Goal: Task Accomplishment & Management: Manage account settings

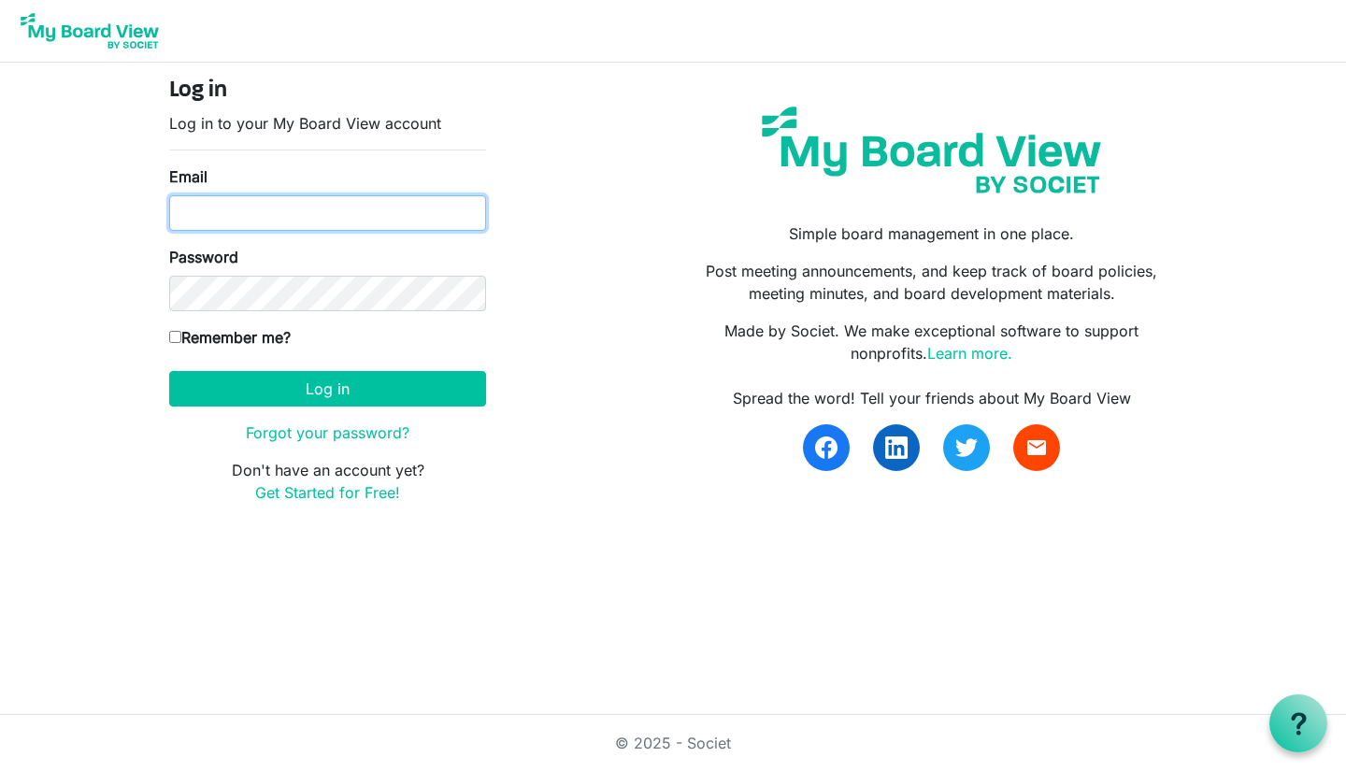
type input "beth@lovekckids.org"
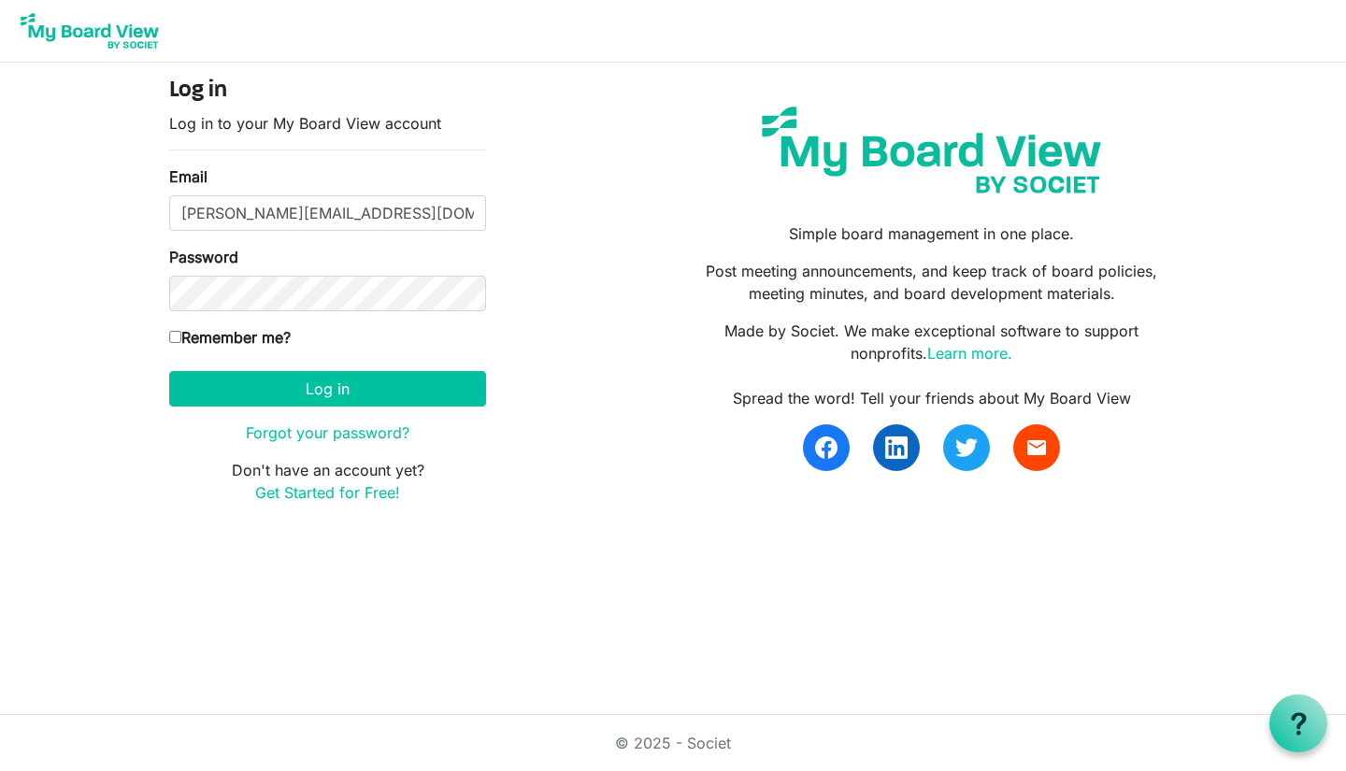
click at [176, 334] on input "Remember me?" at bounding box center [175, 337] width 12 height 12
checkbox input "true"
click at [285, 401] on button "Log in" at bounding box center [327, 389] width 317 height 36
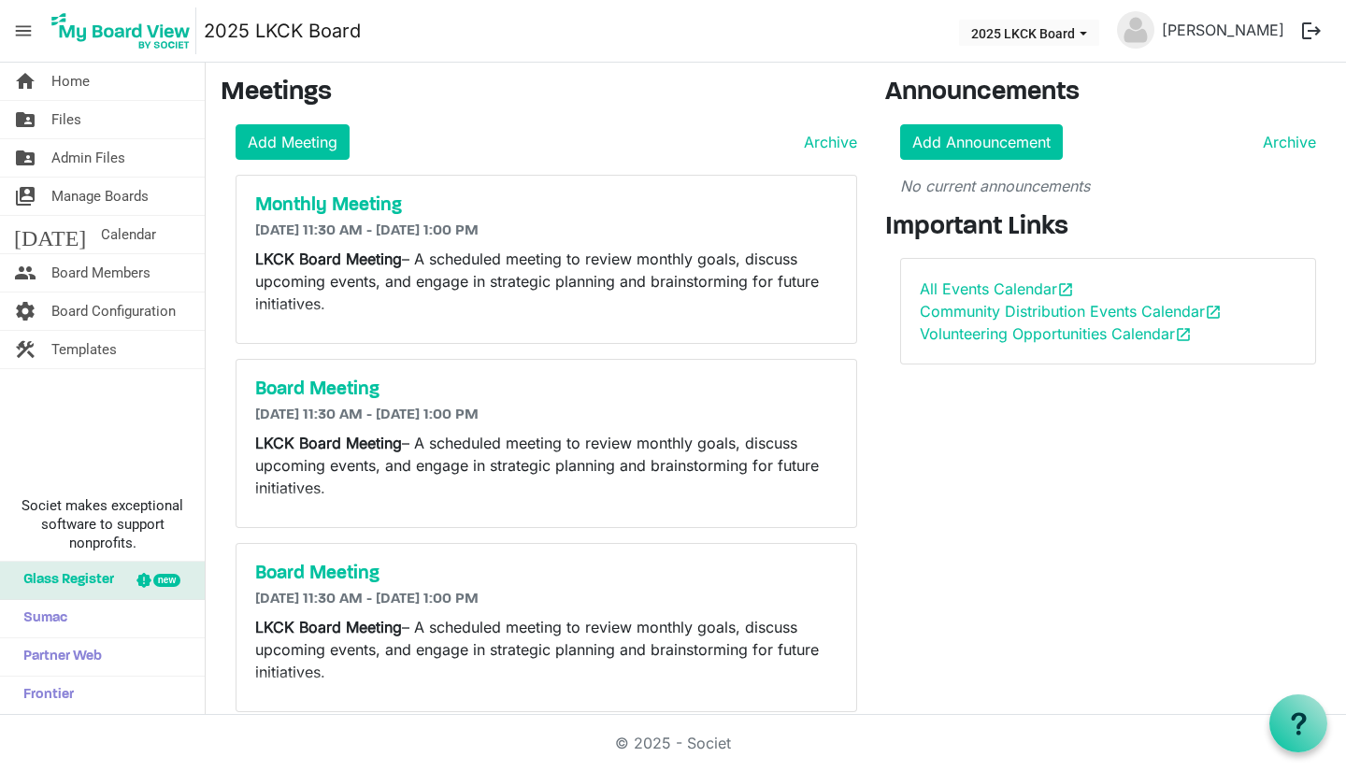
click at [119, 129] on link "folder_shared Files" at bounding box center [102, 119] width 205 height 37
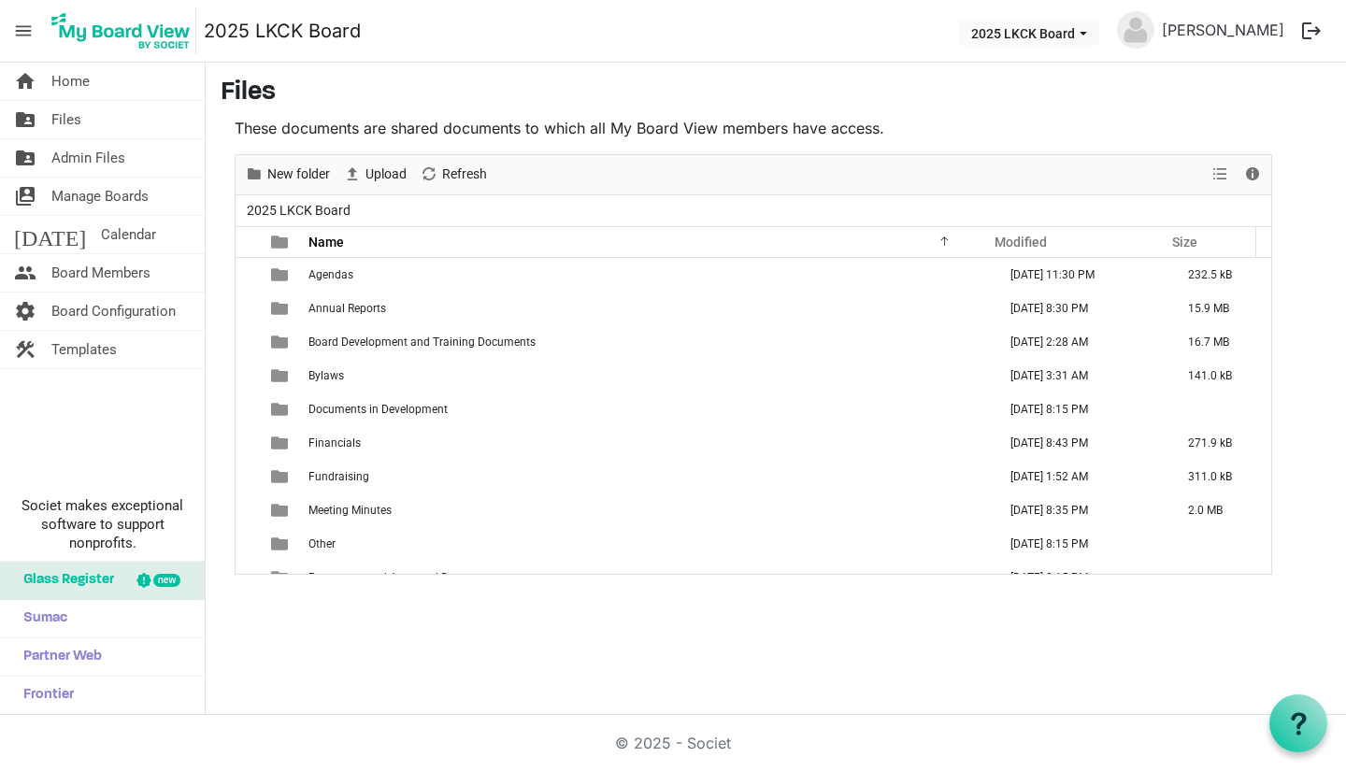
click at [508, 344] on span "Board Development and Training Documents" at bounding box center [421, 342] width 227 height 13
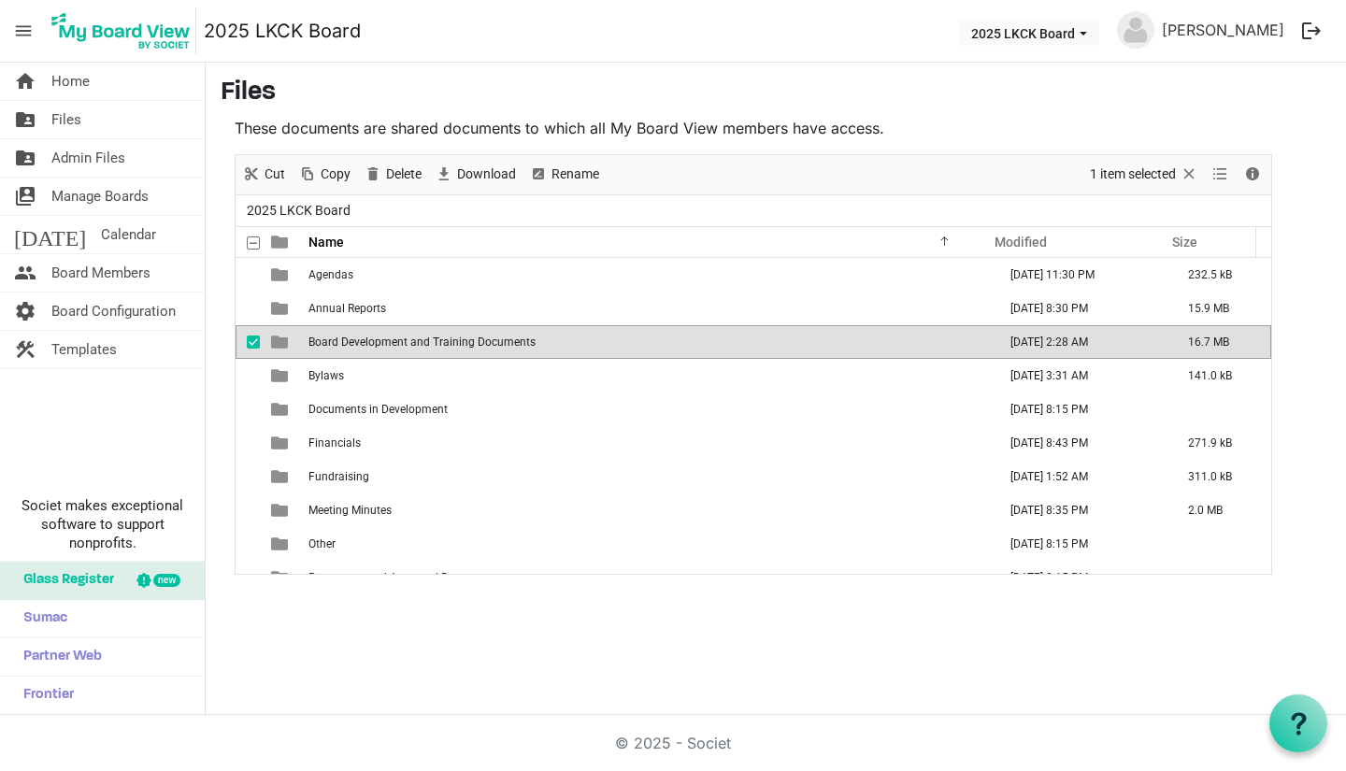
click at [508, 344] on span "Board Development and Training Documents" at bounding box center [421, 342] width 227 height 13
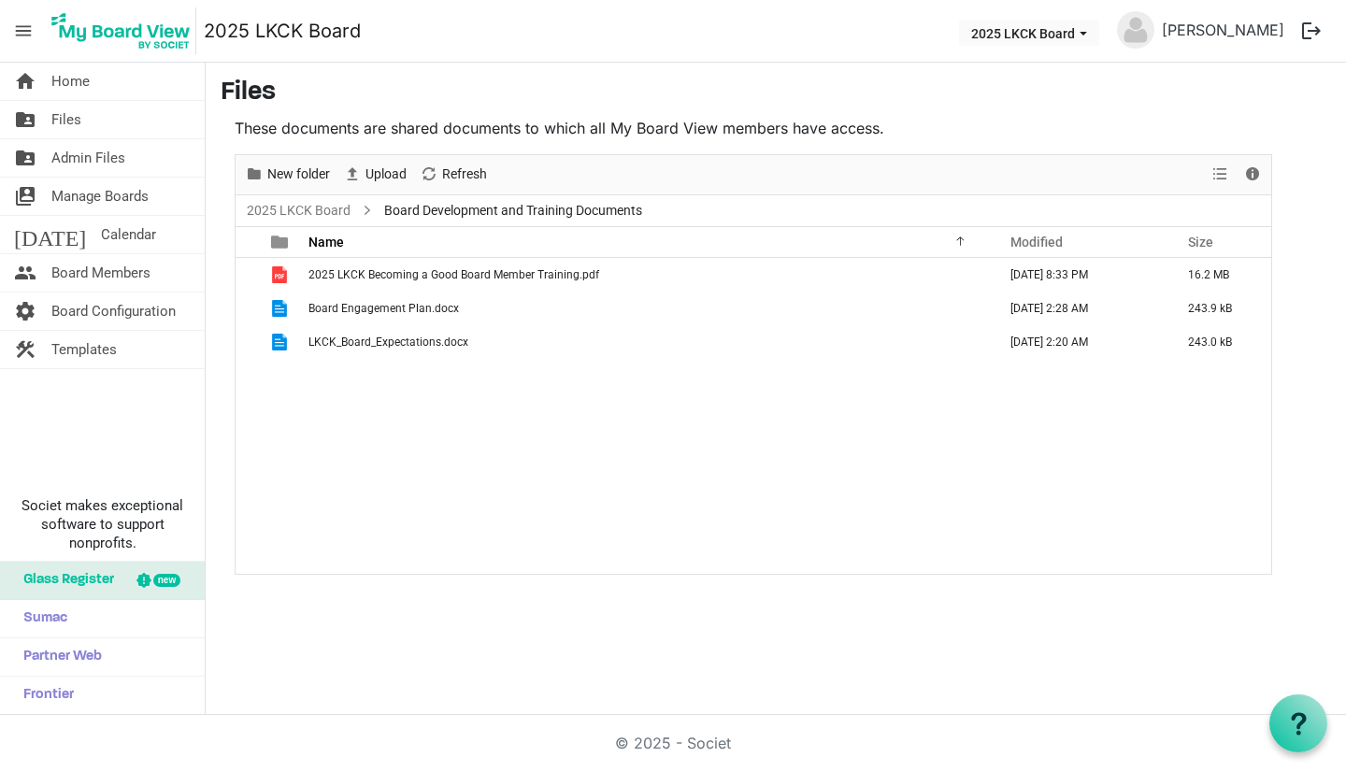
click at [120, 117] on link "folder_shared Files" at bounding box center [102, 119] width 205 height 37
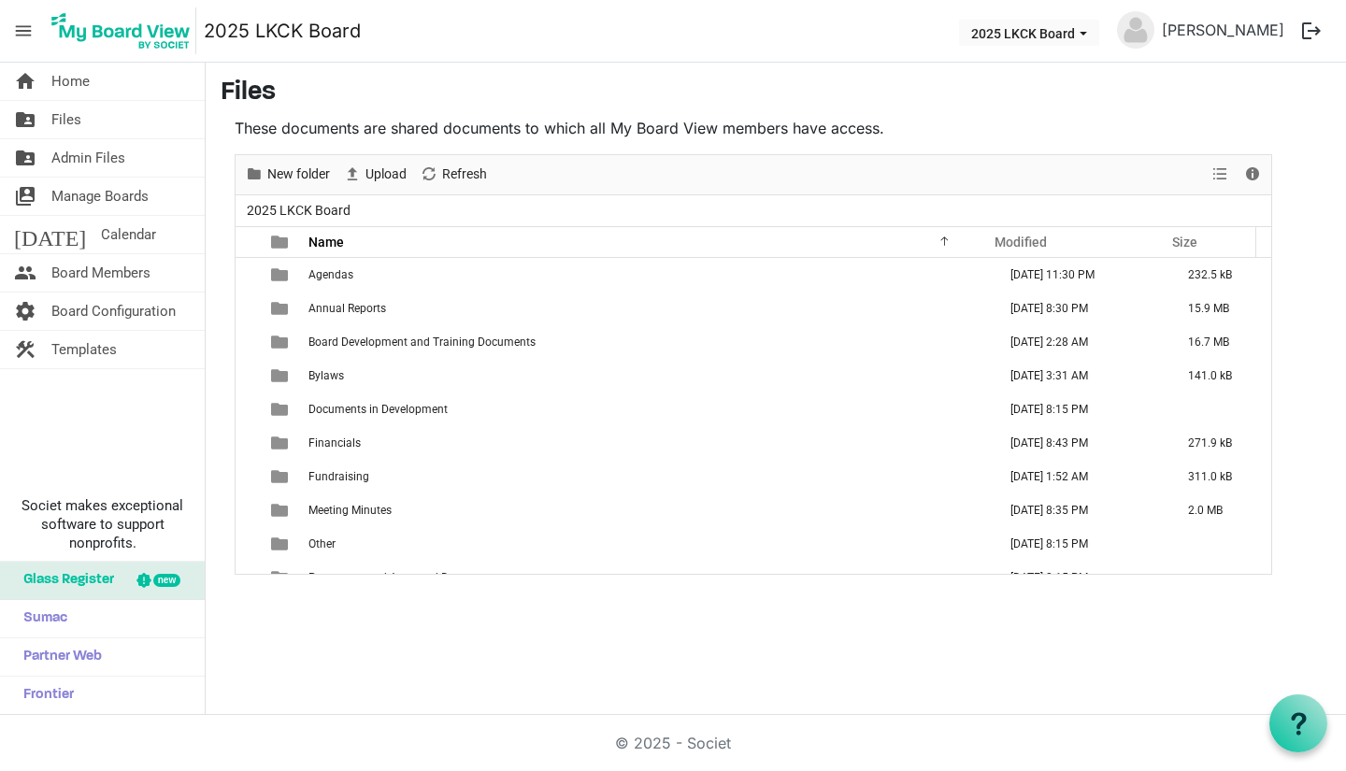
click at [101, 233] on span "Calendar" at bounding box center [128, 234] width 55 height 37
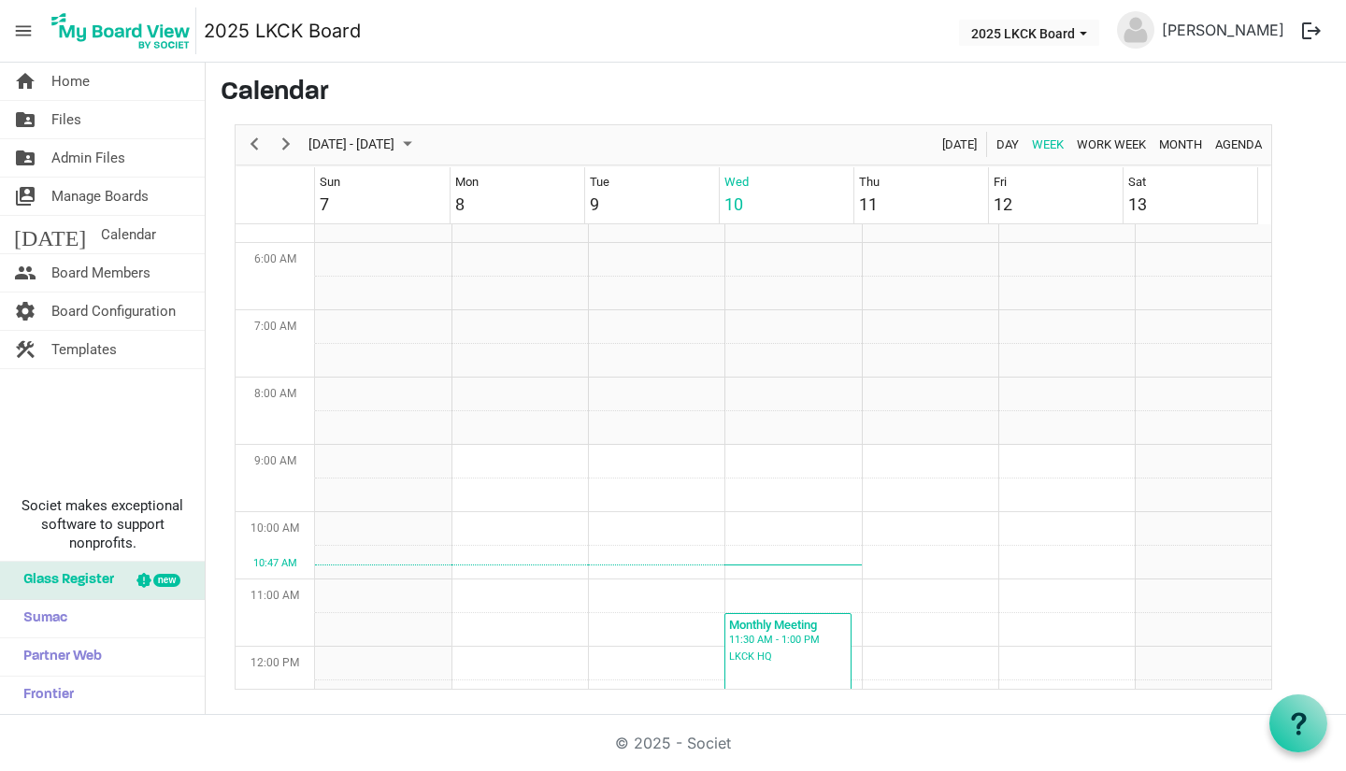
scroll to position [824, 0]
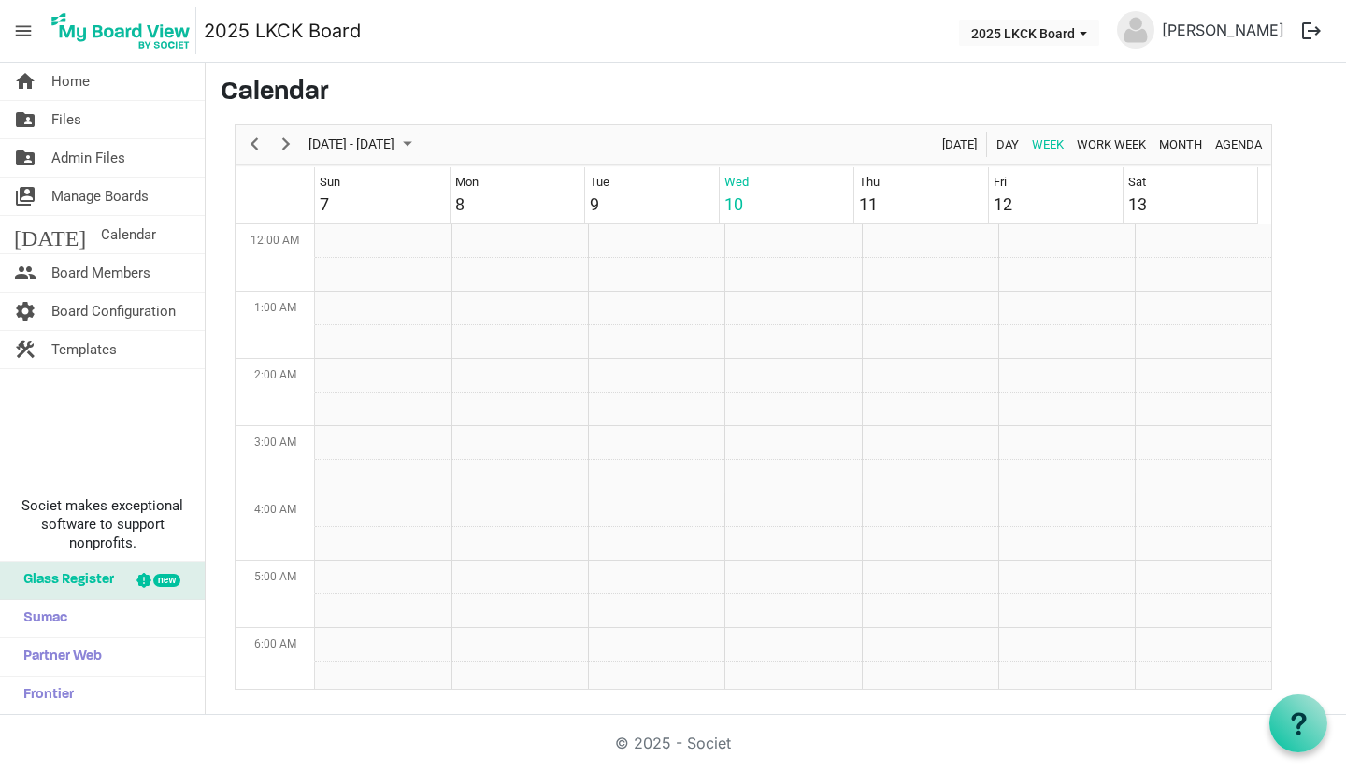
click at [135, 132] on link "folder_shared Files" at bounding box center [102, 119] width 205 height 37
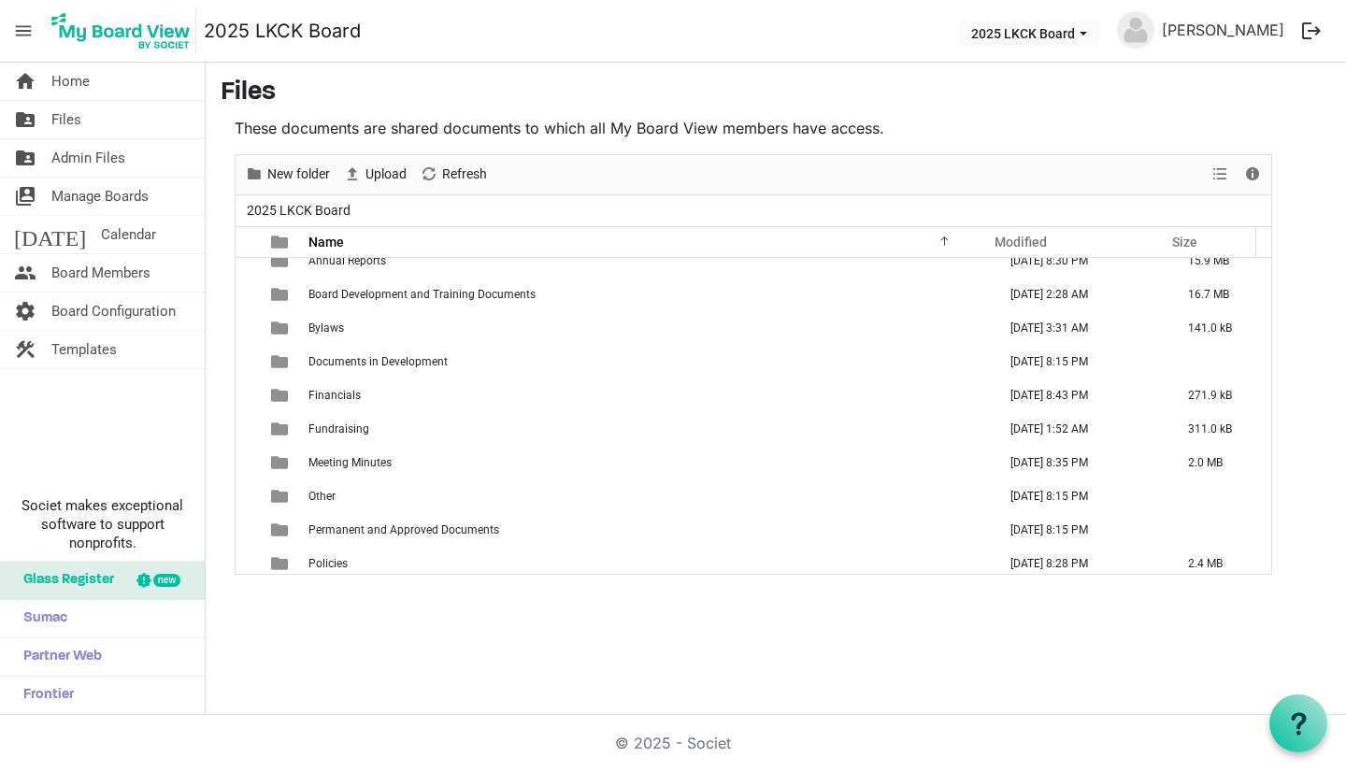
scroll to position [54, 0]
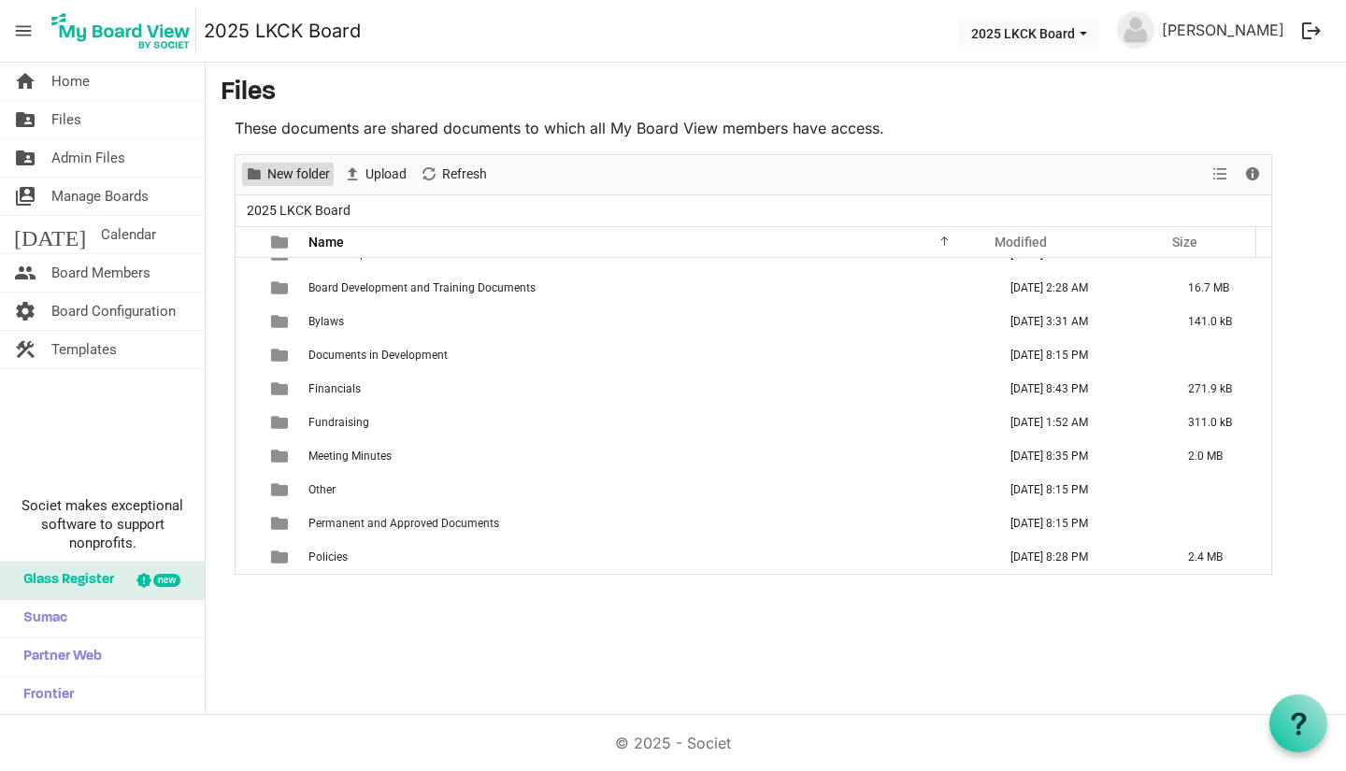
click at [259, 178] on span "New folder" at bounding box center [254, 174] width 22 height 23
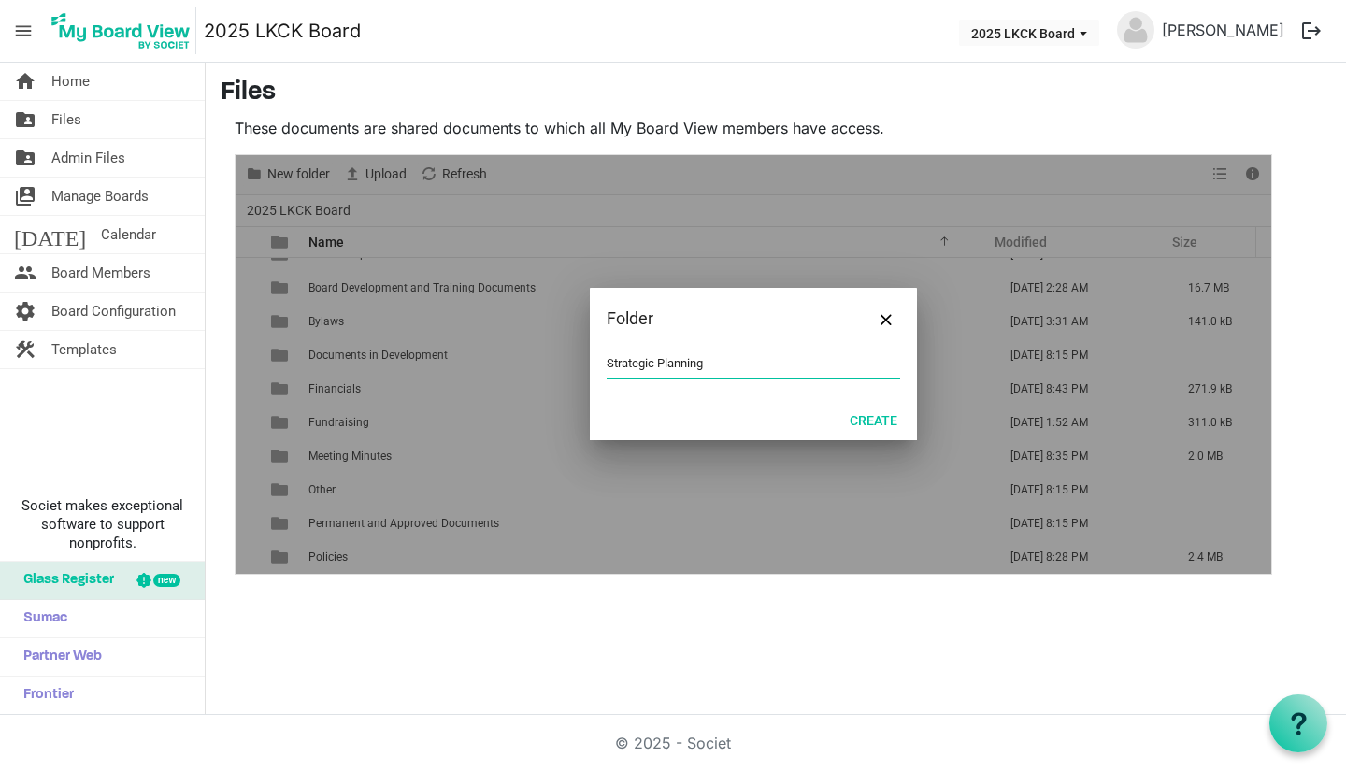
type input "Strategic Planning"
click at [873, 420] on button "Create" at bounding box center [873, 420] width 72 height 26
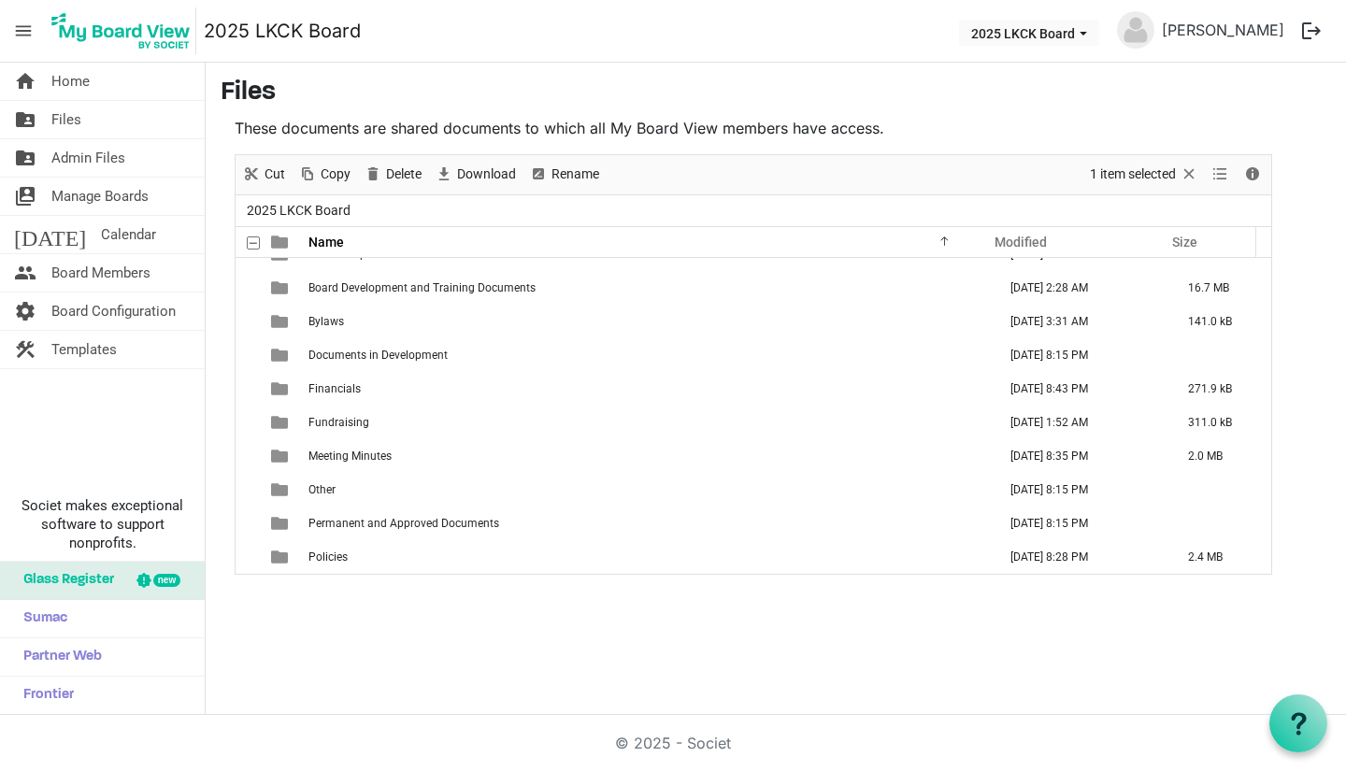
scroll to position [88, 0]
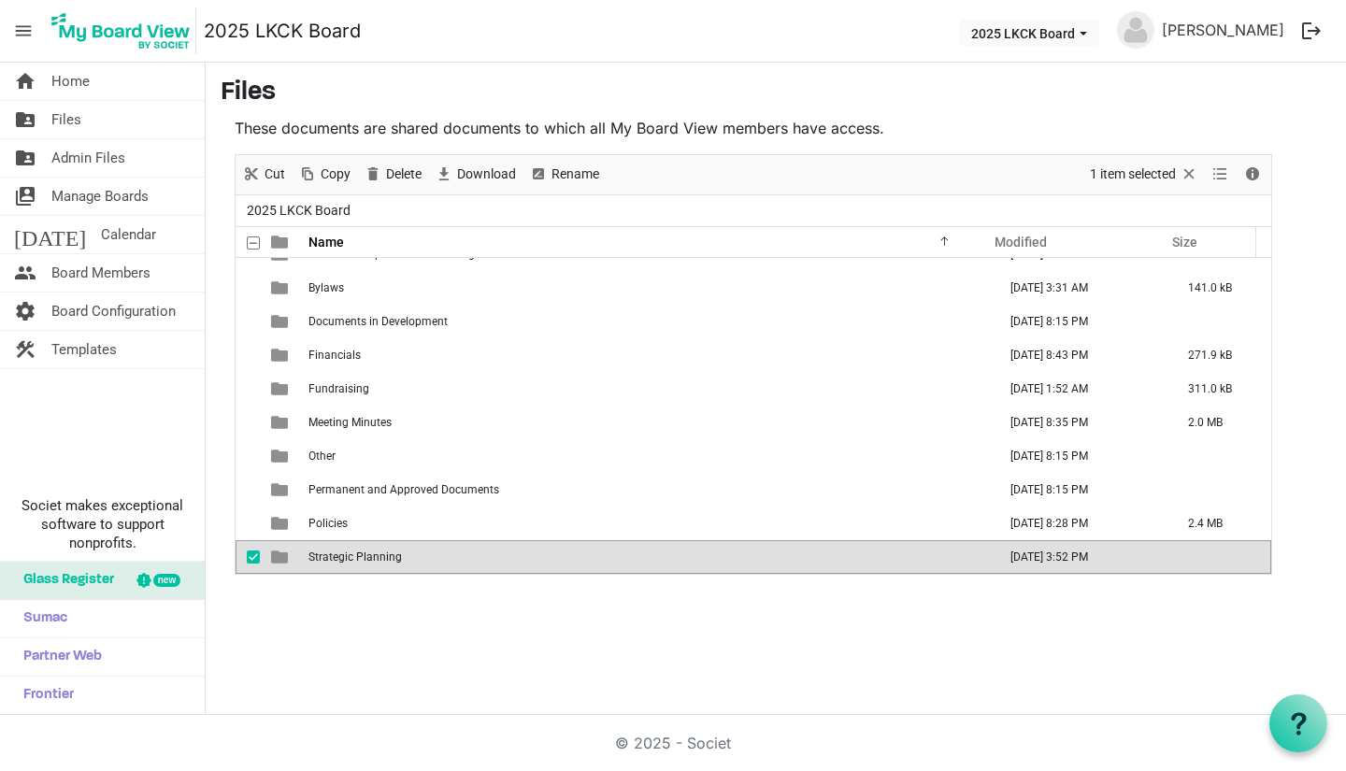
click at [912, 412] on td "Meeting Minutes" at bounding box center [647, 423] width 688 height 34
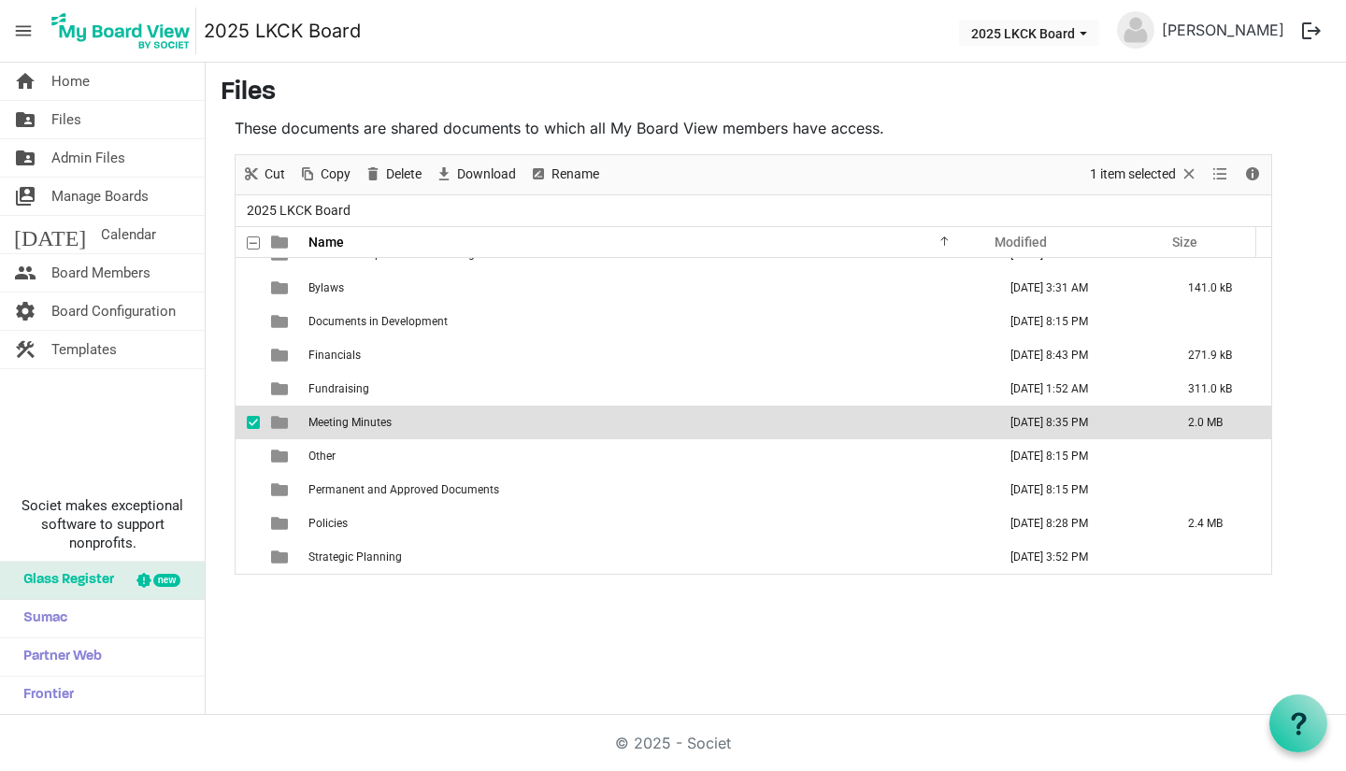
click at [622, 633] on div "home Home folder_shared Files folder_shared Admin Files switch_account Manage B…" at bounding box center [673, 389] width 1346 height 652
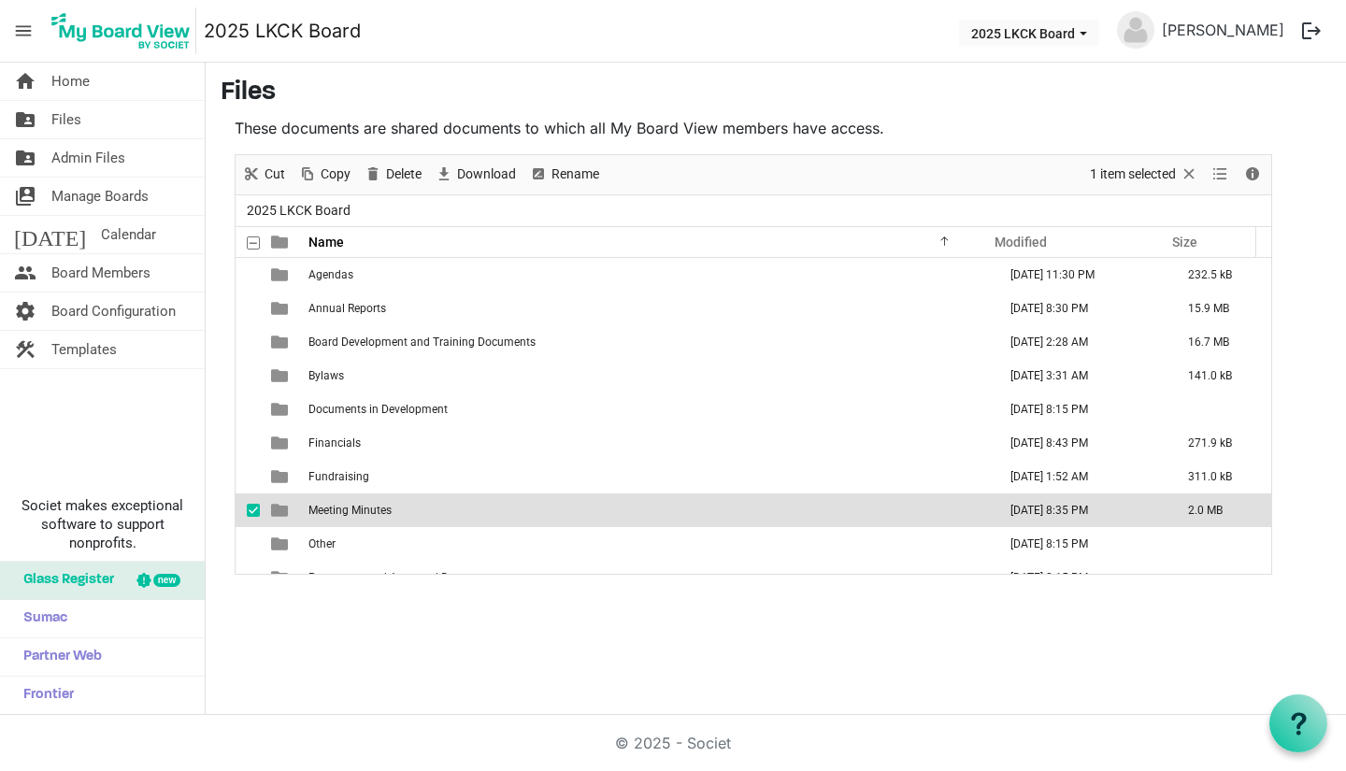
click at [620, 430] on td "Financials" at bounding box center [647, 443] width 688 height 34
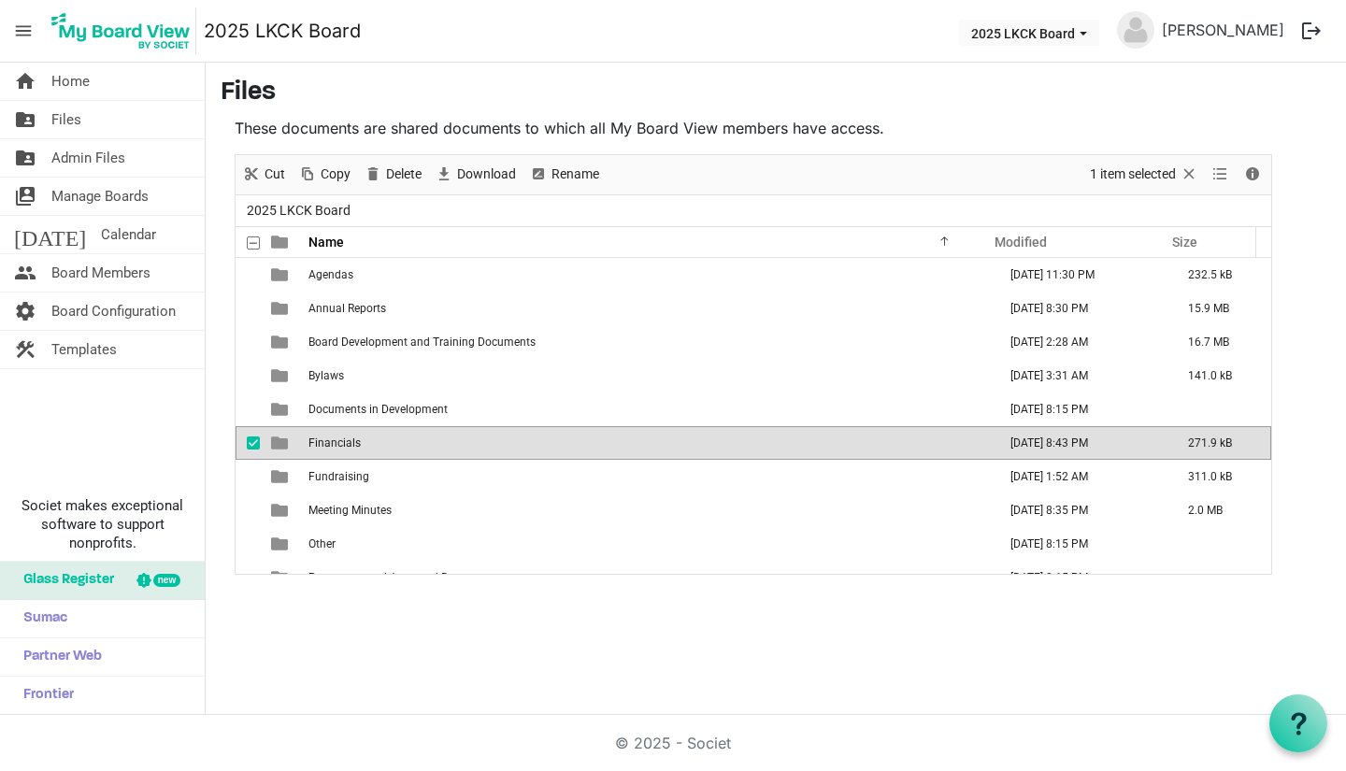
click at [454, 585] on main "Files These documents are shared documents to which all My Board View members h…" at bounding box center [776, 326] width 1140 height 527
click at [419, 625] on div "home Home folder_shared Files folder_shared Admin Files switch_account Manage B…" at bounding box center [673, 389] width 1346 height 652
click at [672, 592] on div "home Home folder_shared Files folder_shared Admin Files switch_account Manage B…" at bounding box center [673, 389] width 1346 height 652
click at [578, 593] on div "home Home folder_shared Files folder_shared Admin Files switch_account Manage B…" at bounding box center [673, 389] width 1346 height 652
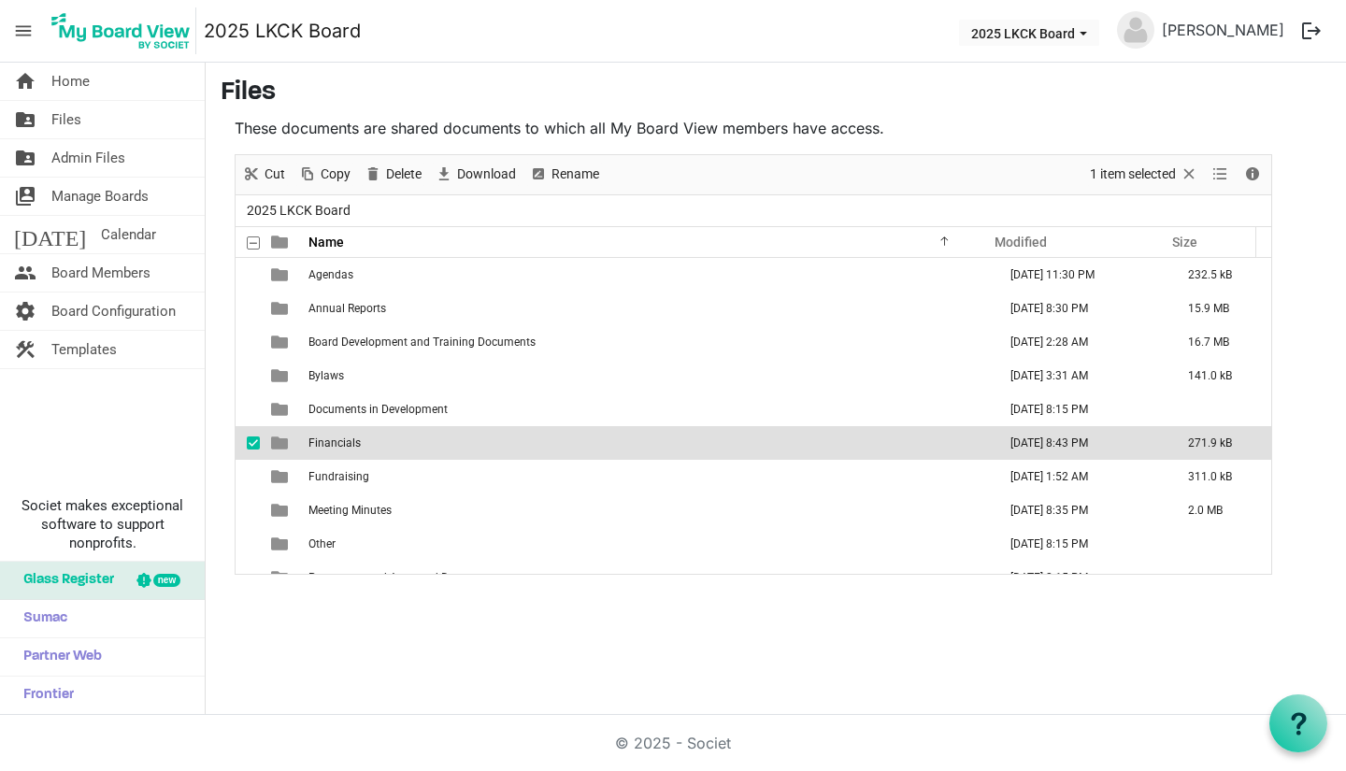
click at [578, 593] on div "home Home folder_shared Files folder_shared Admin Files switch_account Manage B…" at bounding box center [673, 389] width 1346 height 652
click at [253, 434] on div "checkbox" at bounding box center [258, 443] width 22 height 19
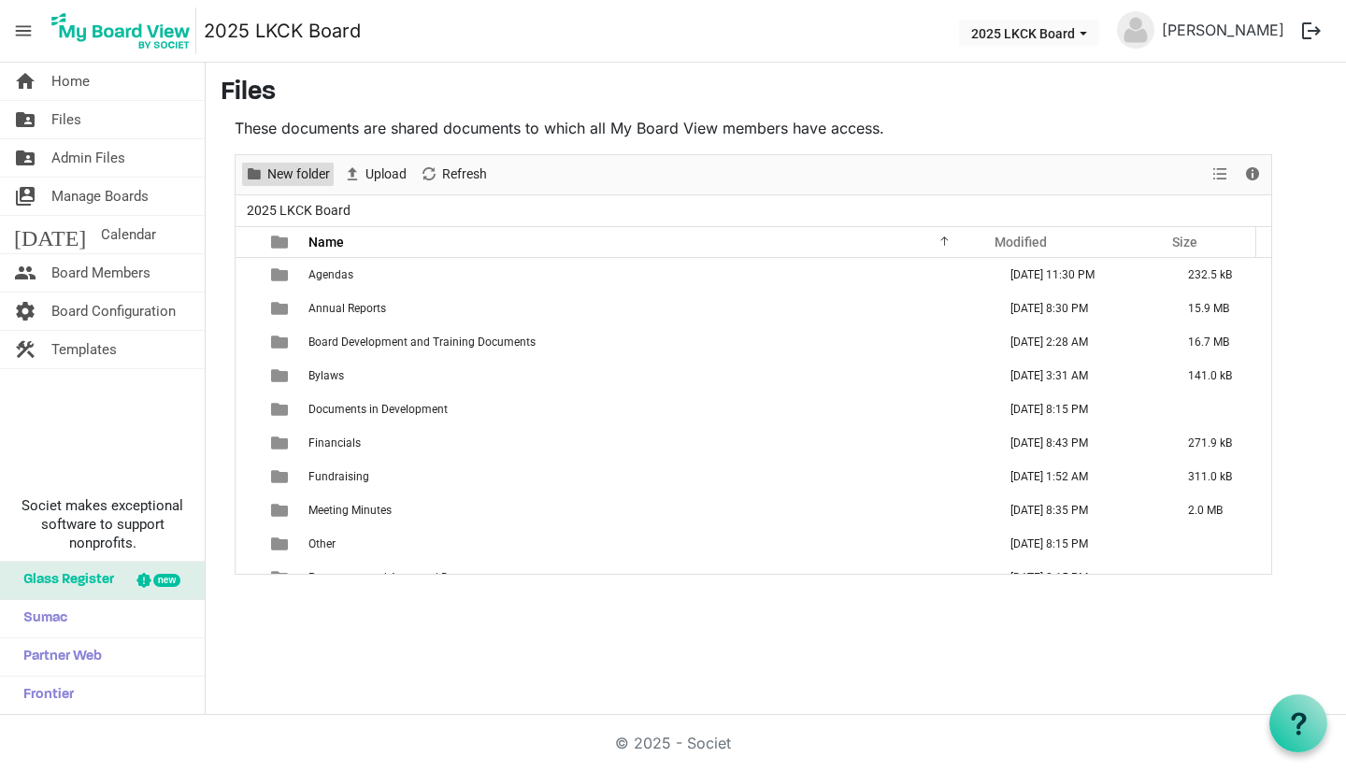
click at [310, 175] on span "New folder" at bounding box center [298, 174] width 66 height 23
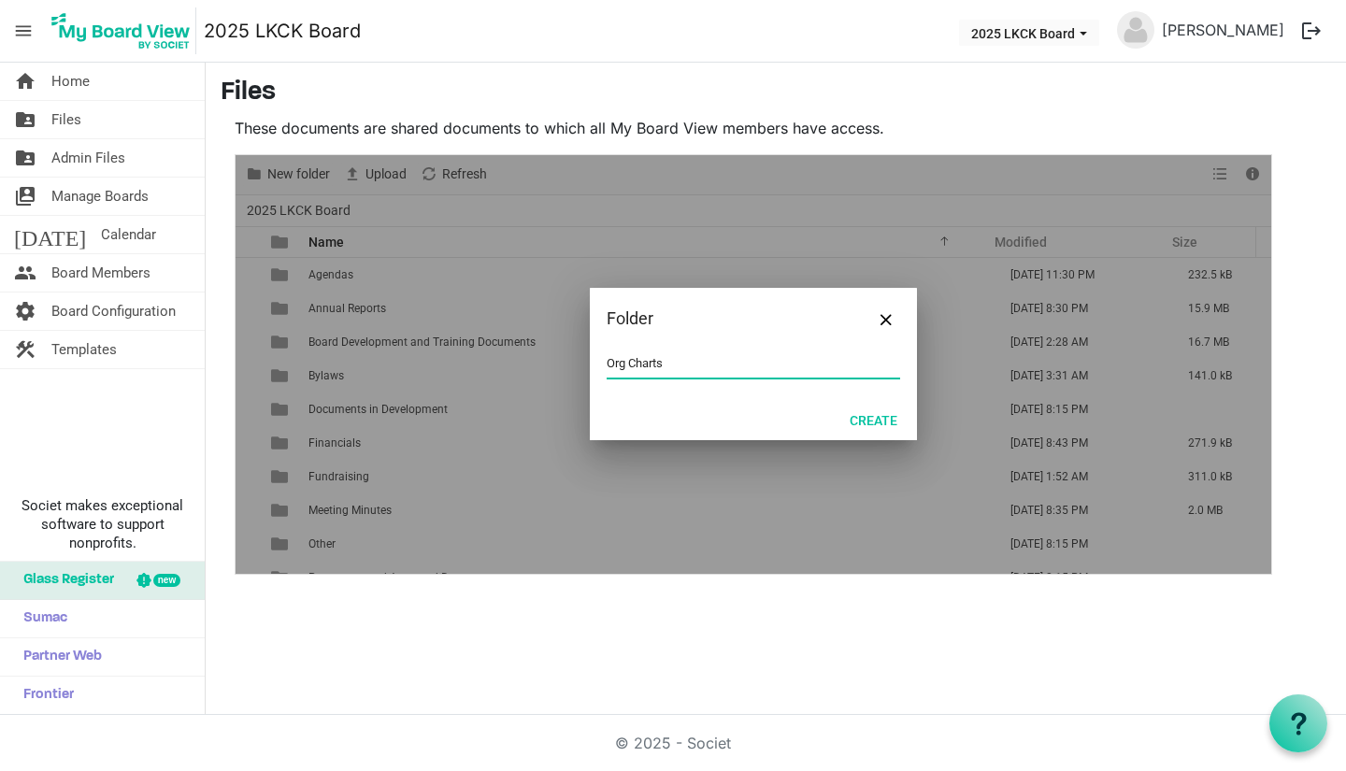
type input "Org Charts"
click at [866, 422] on button "Create" at bounding box center [873, 420] width 72 height 26
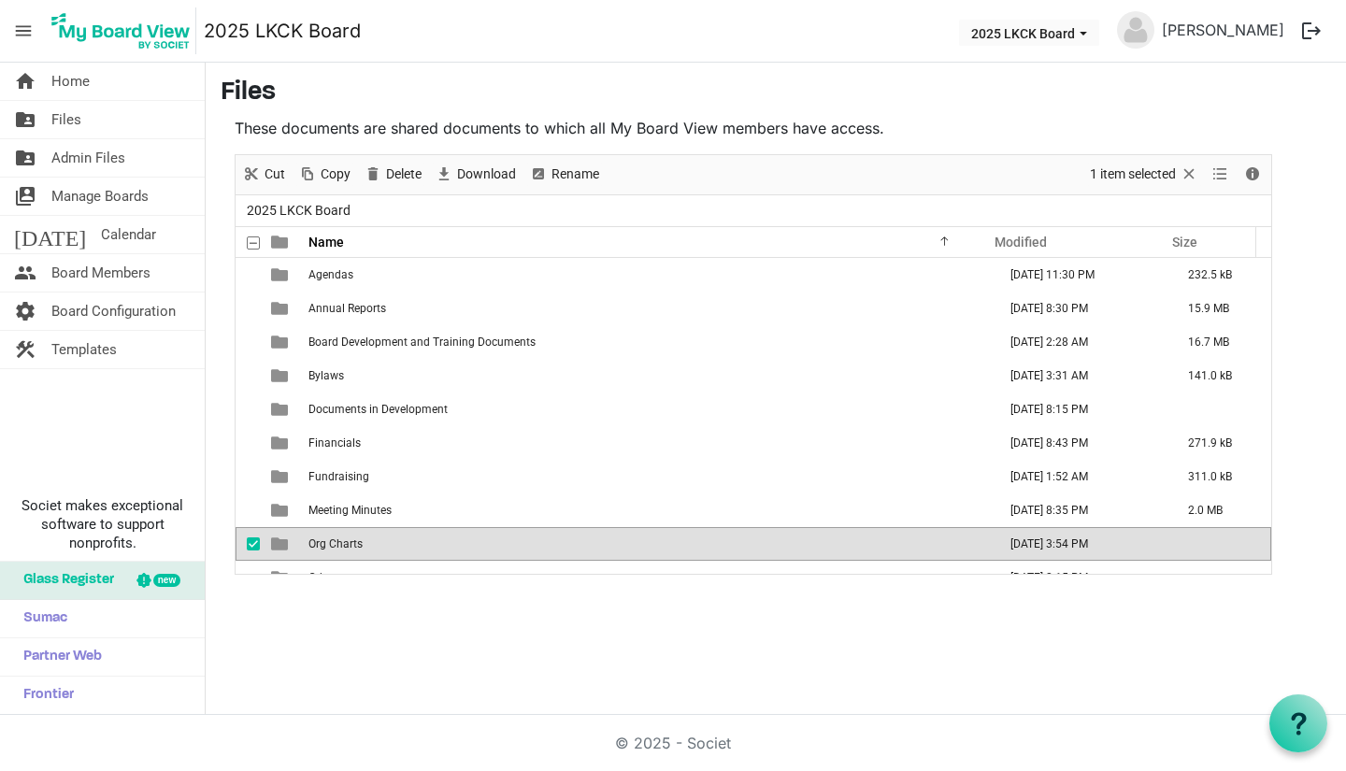
click at [251, 546] on span "checkbox" at bounding box center [253, 543] width 13 height 13
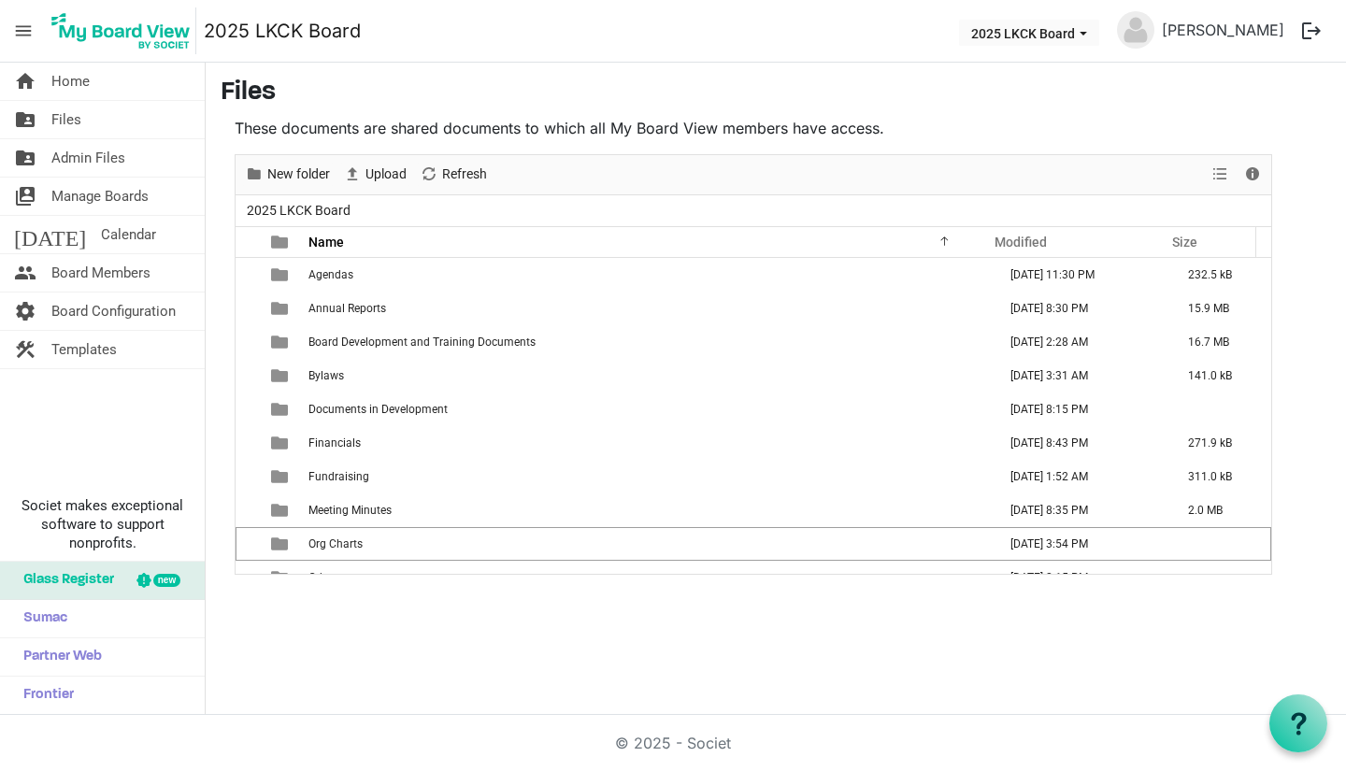
click at [131, 234] on link "today Calendar" at bounding box center [102, 234] width 205 height 37
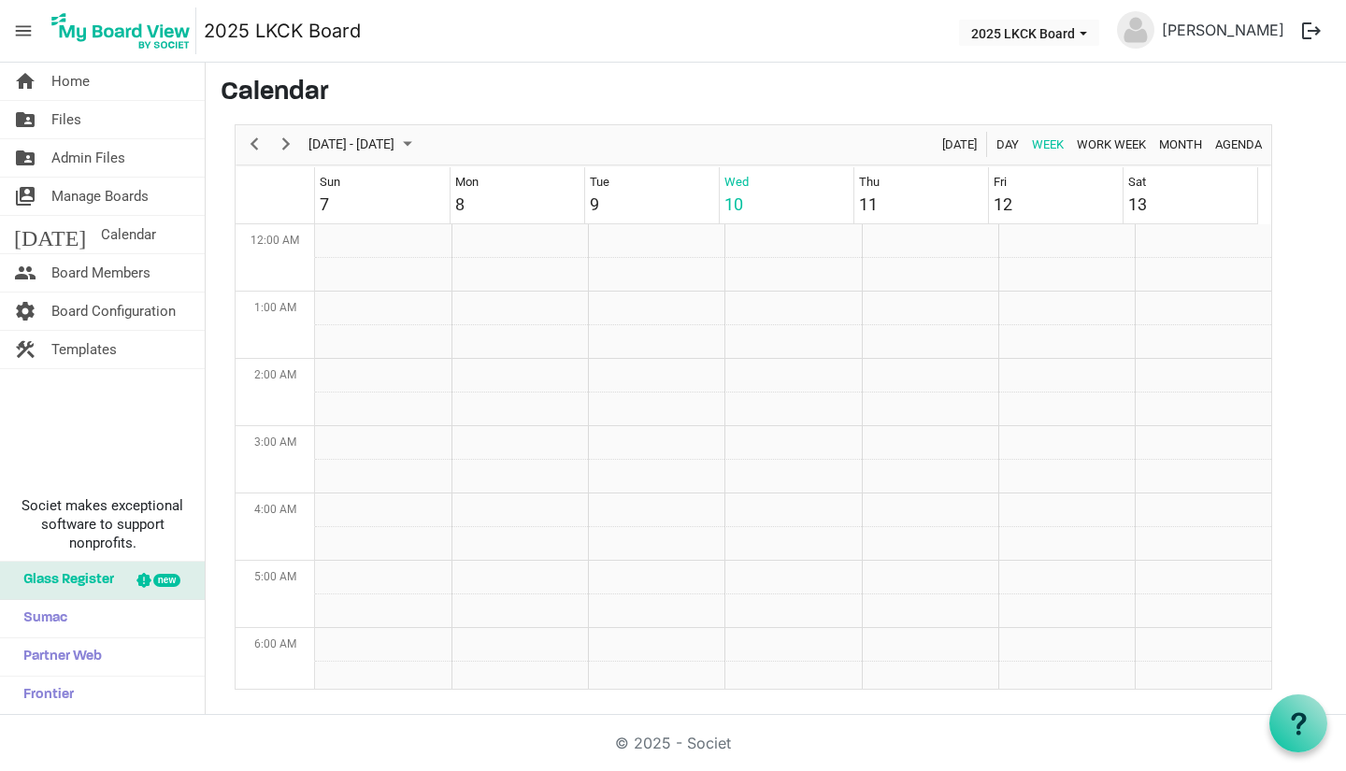
scroll to position [606, 0]
click at [108, 128] on link "folder_shared Files" at bounding box center [102, 119] width 205 height 37
